Goal: Task Accomplishment & Management: Use online tool/utility

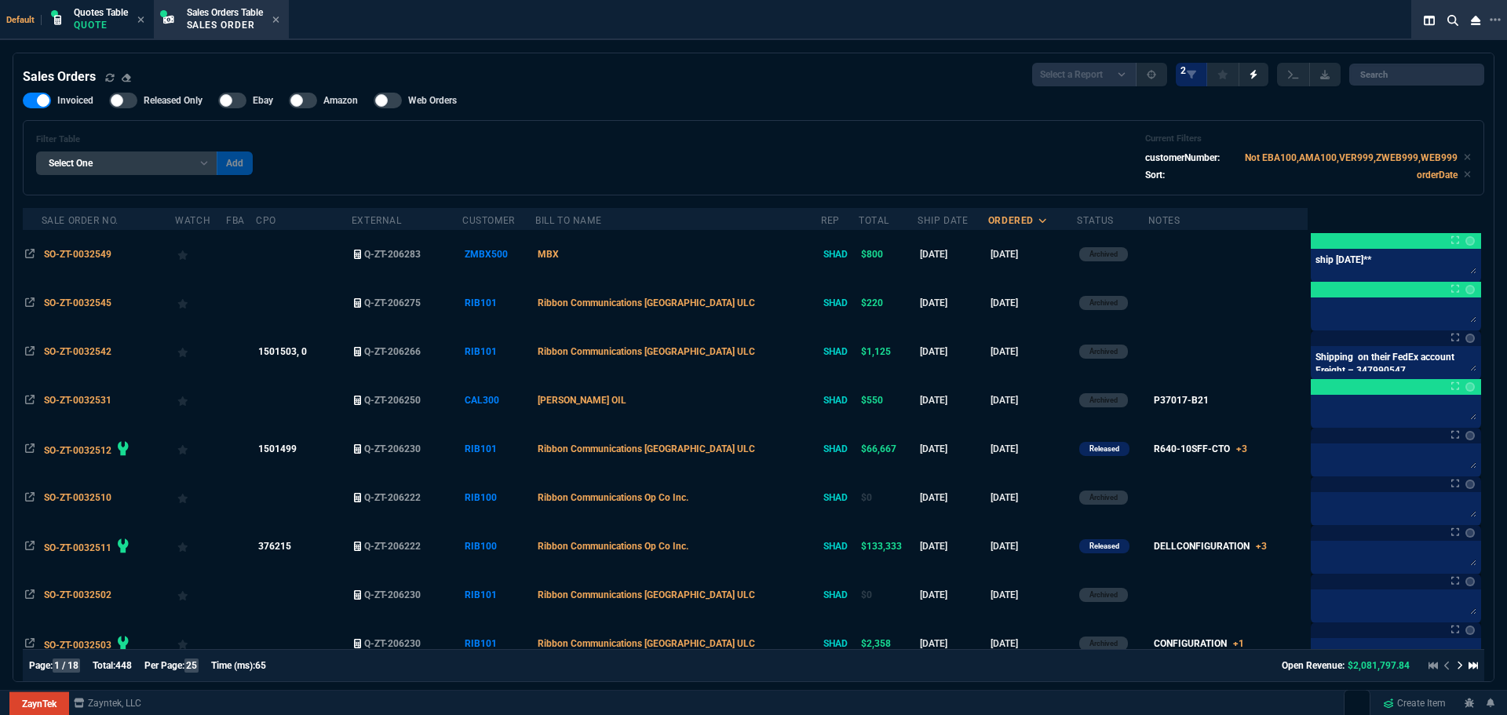
select select "4: SHAD"
select select
click at [115, 27] on p "Quote" at bounding box center [101, 25] width 54 height 13
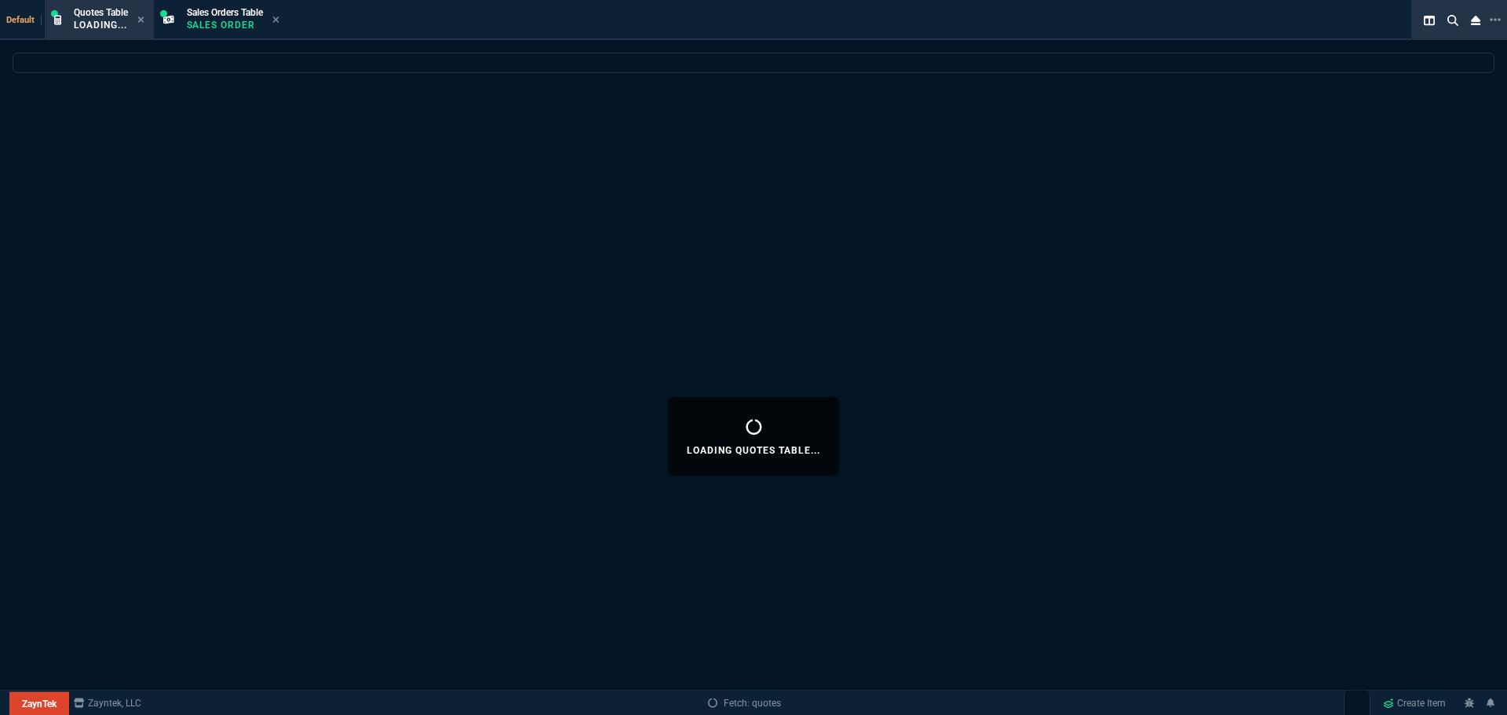
select select
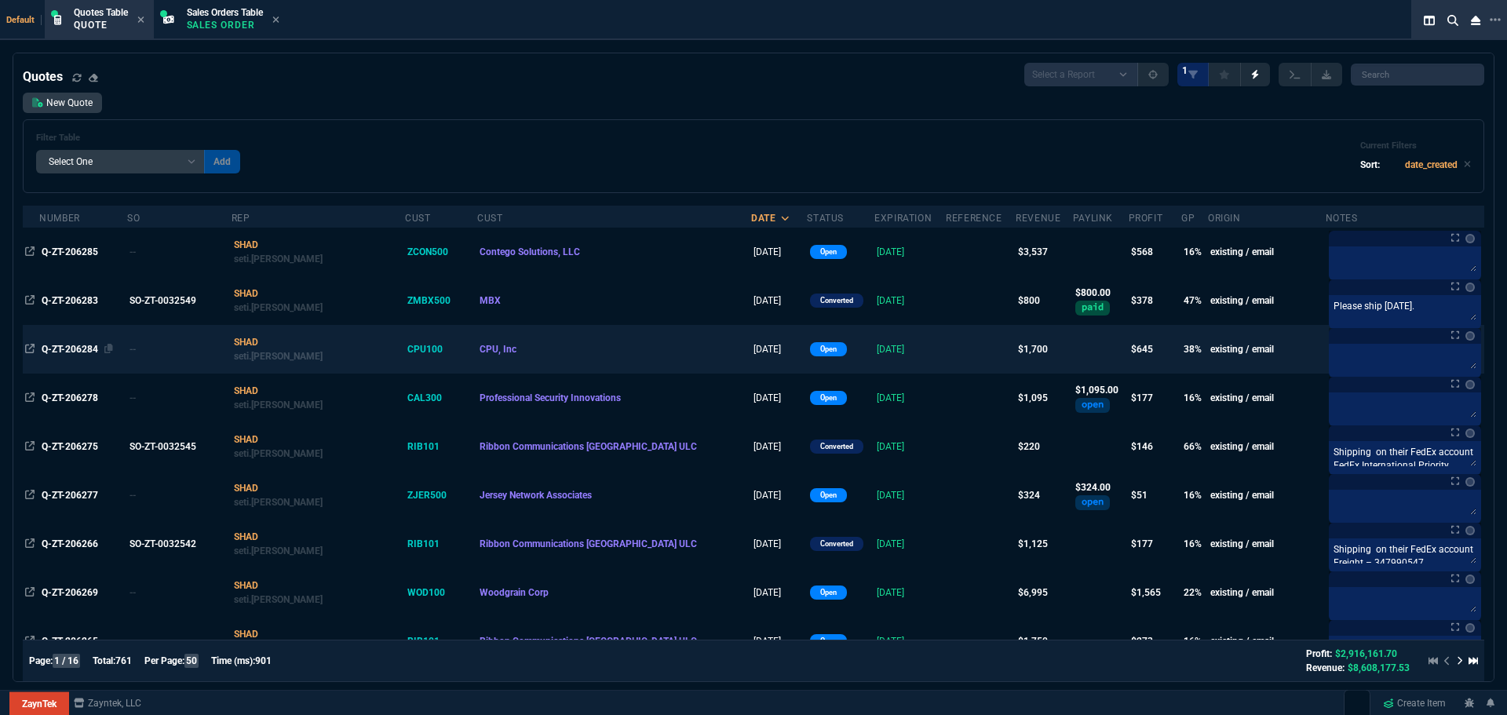
click at [84, 344] on span "Q-ZT-206284" at bounding box center [70, 349] width 57 height 11
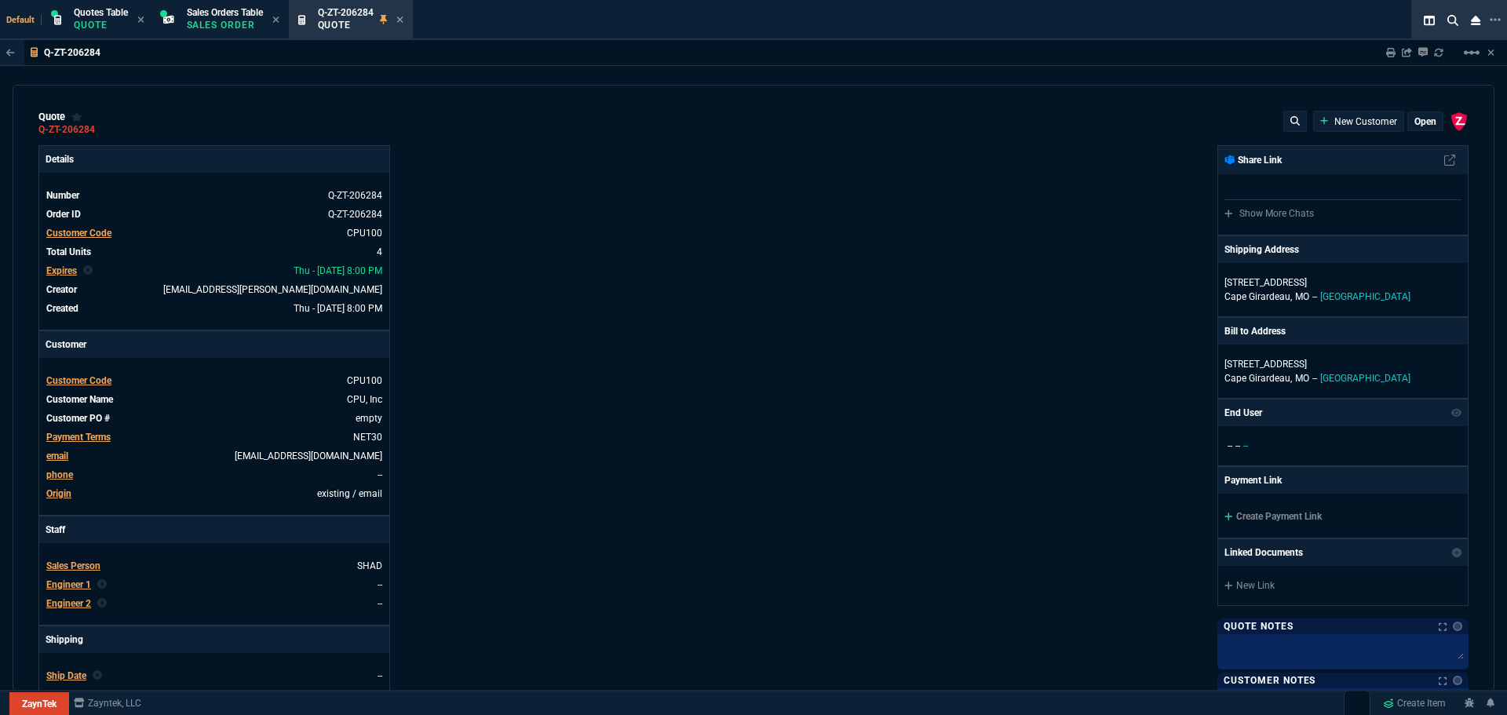
type input "41"
type input "175"
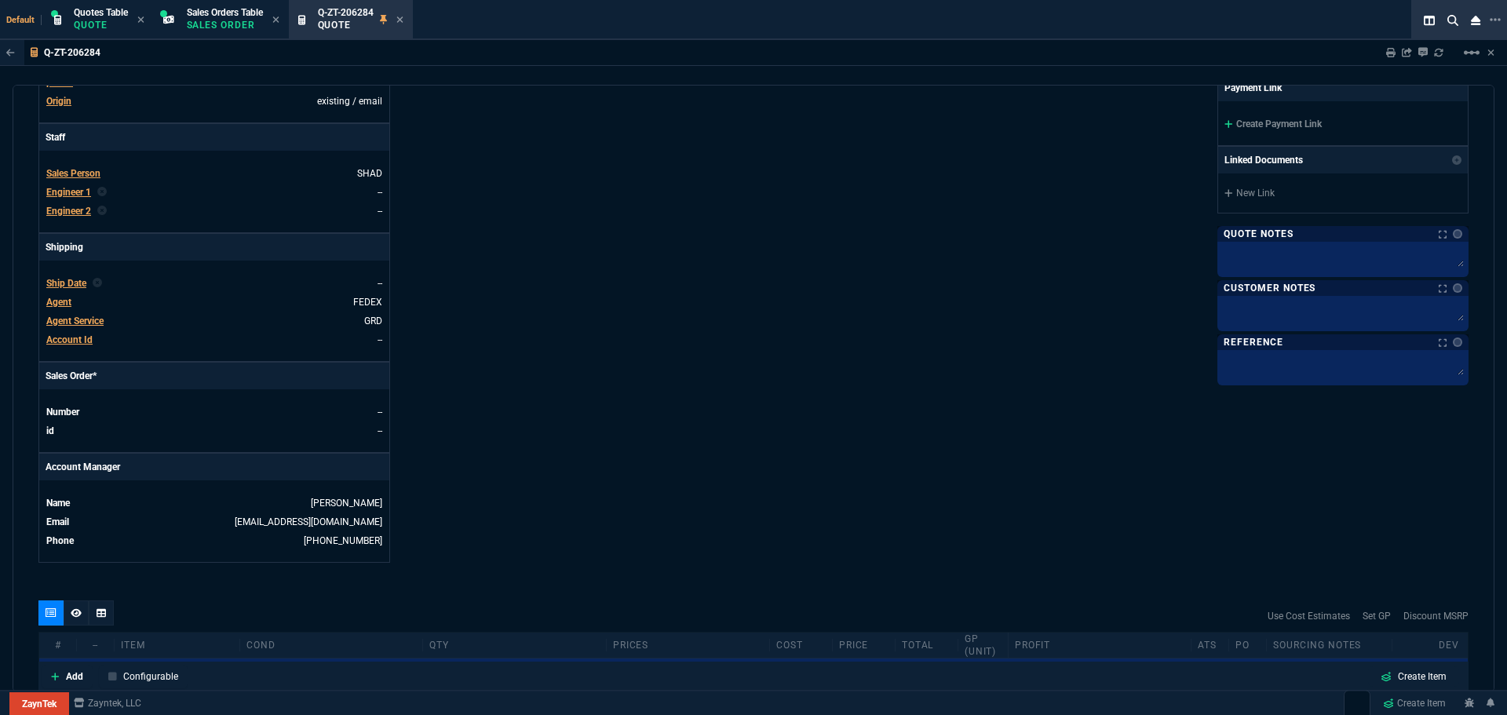
type input "745"
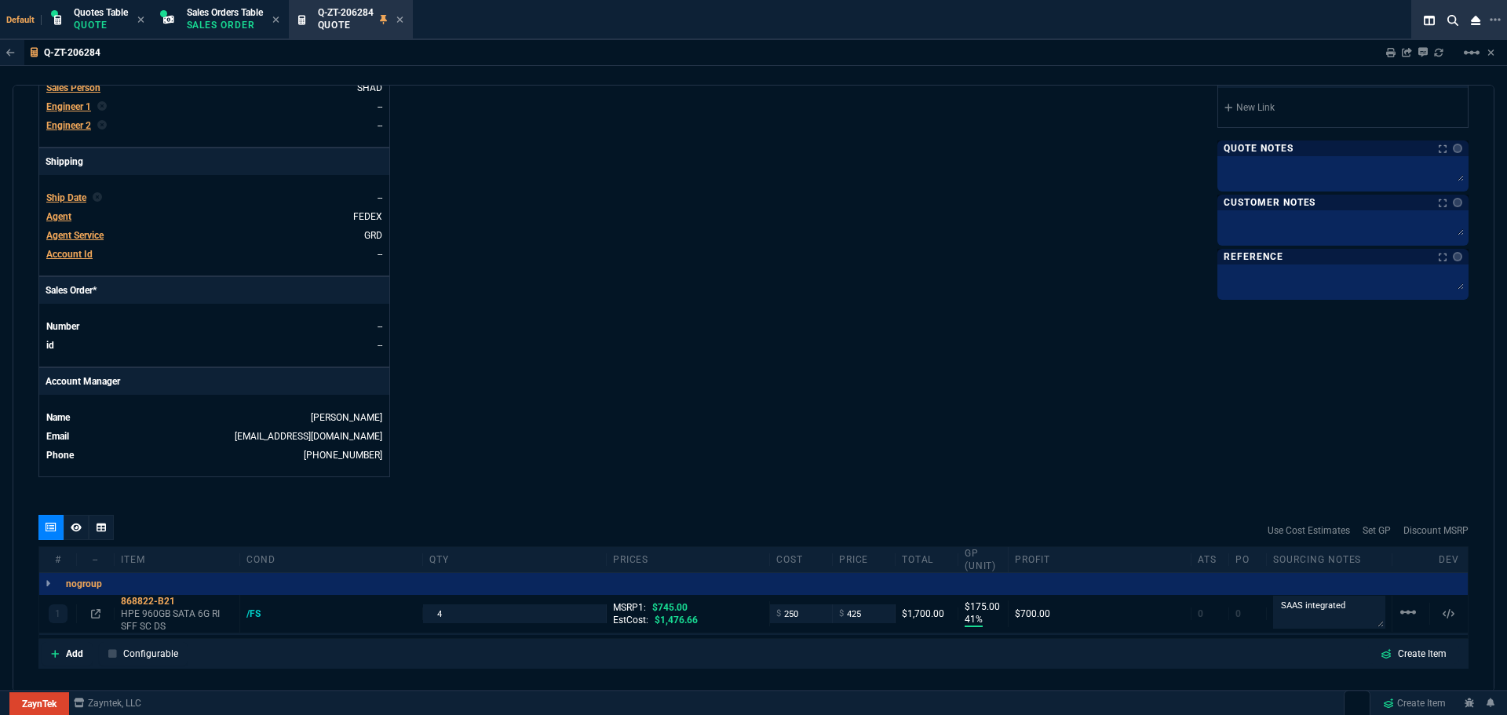
type input "43"
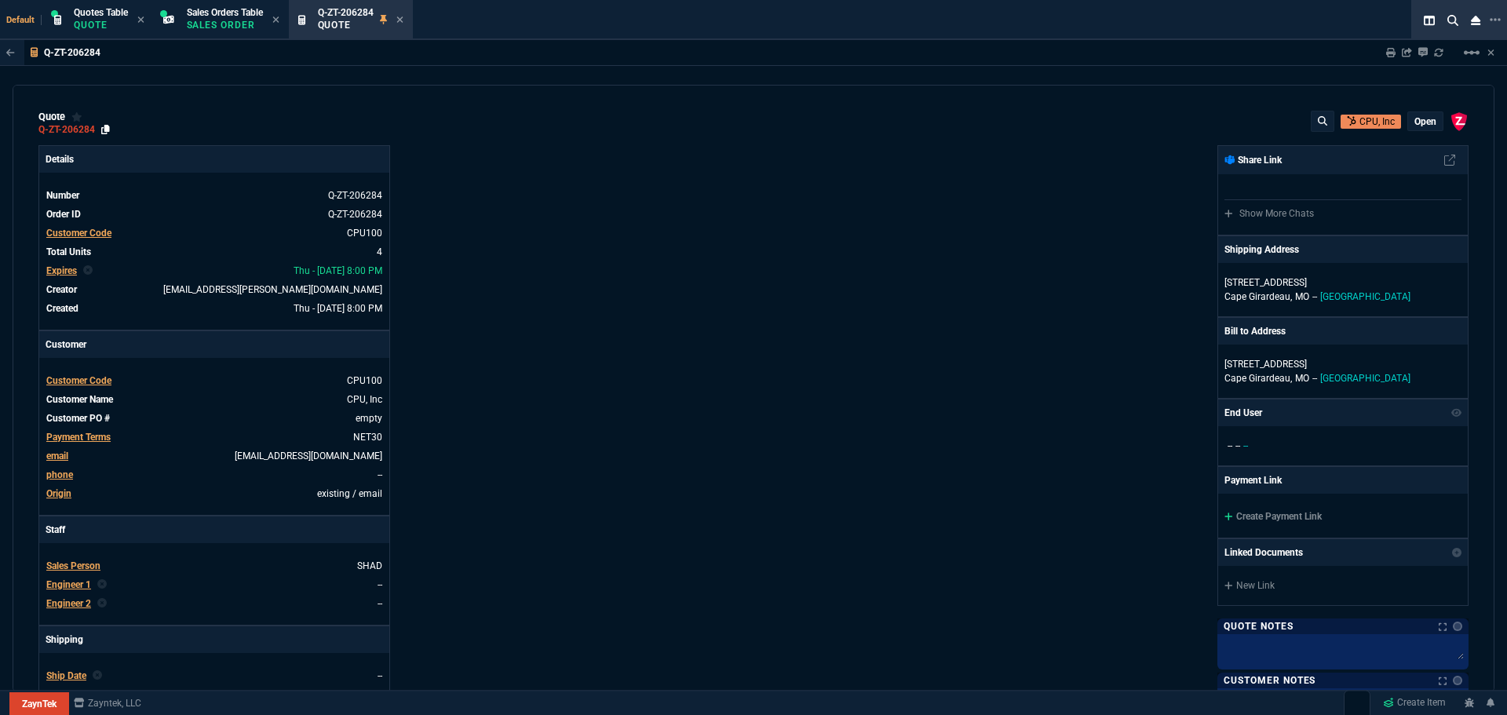
click at [104, 127] on icon at bounding box center [105, 129] width 9 height 9
